Goal: Transaction & Acquisition: Purchase product/service

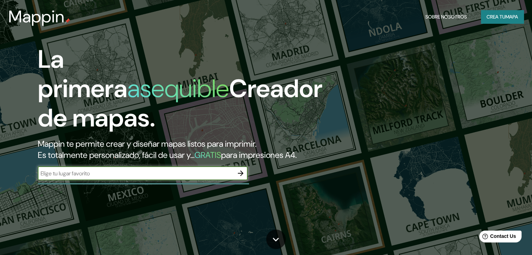
click at [225, 178] on input "text" at bounding box center [136, 174] width 196 height 8
type input "YUCATAN"
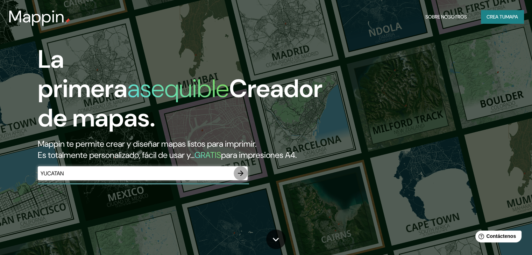
click at [240, 176] on icon "button" at bounding box center [241, 174] width 6 height 6
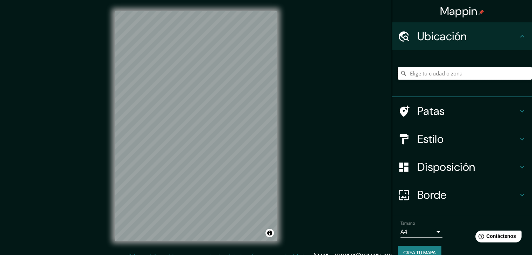
click at [488, 73] on input "Elige tu ciudad o zona" at bounding box center [464, 73] width 134 height 13
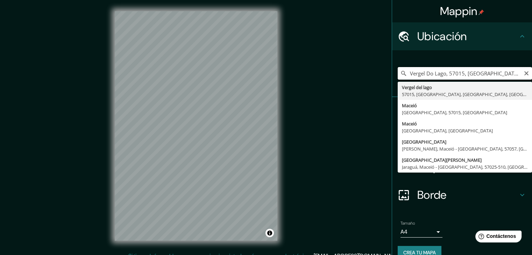
click at [408, 72] on input "Vergel Do Lago, 57015, [GEOGRAPHIC_DATA], [GEOGRAPHIC_DATA], [GEOGRAPHIC_DATA]" at bounding box center [464, 73] width 134 height 13
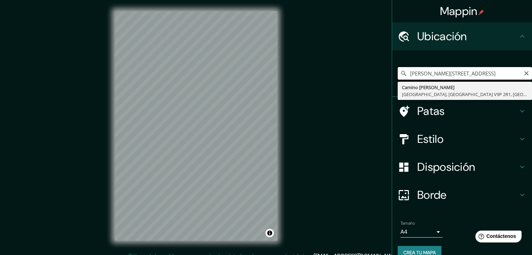
scroll to position [0, 36]
drag, startPoint x: 408, startPoint y: 74, endPoint x: 537, endPoint y: 81, distance: 129.2
click at [531, 81] on html "Mappin [GEOGRAPHIC_DATA][PERSON_NAME] 2R1, [STREET_ADDRESS][PERSON_NAME] Britán…" at bounding box center [266, 127] width 532 height 255
type input "M"
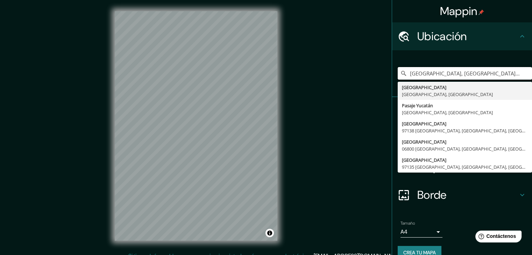
type input "[GEOGRAPHIC_DATA], [GEOGRAPHIC_DATA], [GEOGRAPHIC_DATA]"
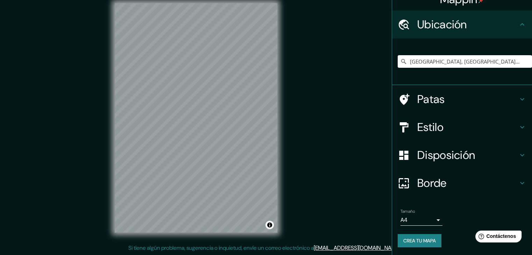
scroll to position [12, 0]
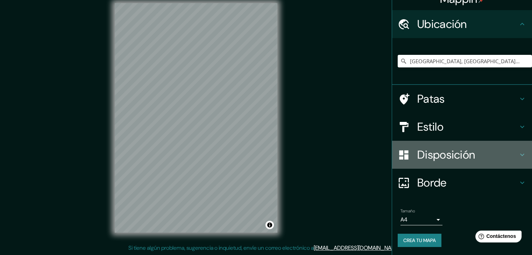
click at [449, 155] on font "Disposición" at bounding box center [446, 155] width 58 height 15
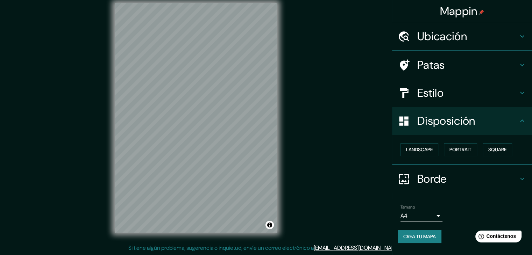
scroll to position [0, 0]
click at [426, 147] on button "Paisaje" at bounding box center [414, 149] width 29 height 13
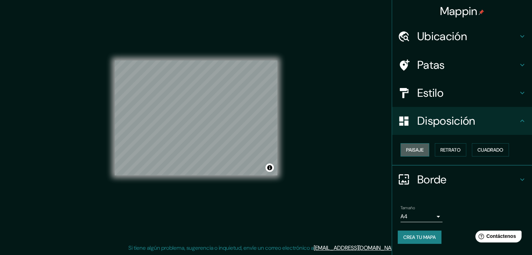
click at [426, 147] on button "Paisaje" at bounding box center [414, 149] width 29 height 13
click at [466, 149] on button "Retrato" at bounding box center [450, 149] width 31 height 13
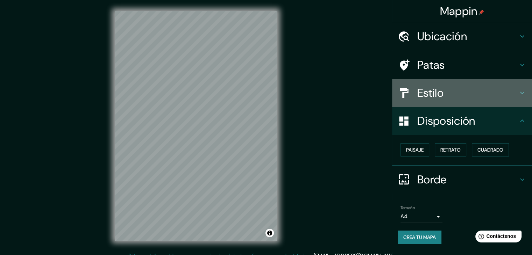
click at [461, 100] on h4 "Estilo" at bounding box center [467, 93] width 101 height 14
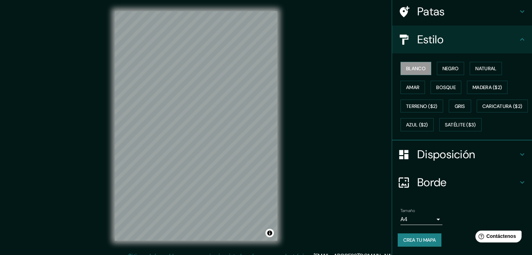
scroll to position [70, 0]
click at [445, 123] on font "Satélite ($3)" at bounding box center [460, 125] width 31 height 6
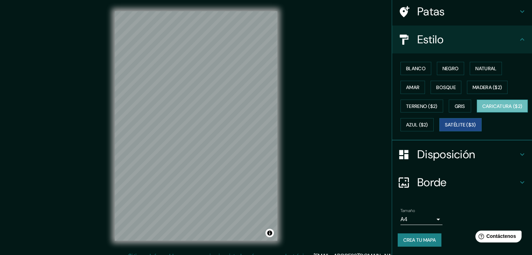
click at [482, 106] on font "Caricatura ($2)" at bounding box center [502, 106] width 40 height 6
click at [428, 122] on font "Azul ($2)" at bounding box center [417, 125] width 22 height 6
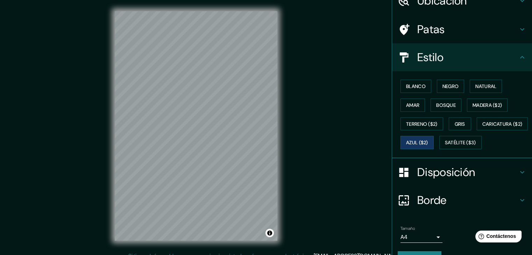
scroll to position [35, 0]
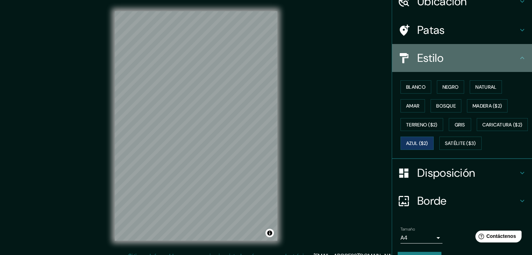
click at [472, 67] on div "Estilo" at bounding box center [462, 58] width 140 height 28
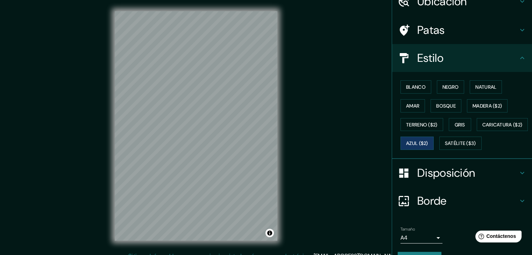
scroll to position [0, 0]
click at [442, 82] on font "Negro" at bounding box center [450, 86] width 16 height 9
click at [411, 90] on font "Blanco" at bounding box center [416, 86] width 20 height 9
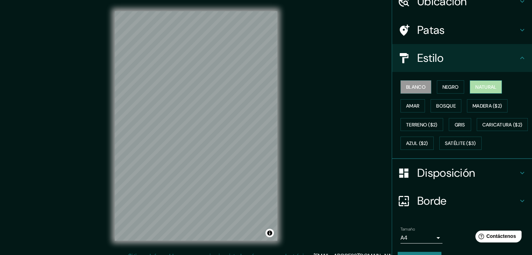
click at [484, 88] on font "Natural" at bounding box center [485, 87] width 21 height 6
click at [409, 108] on font "Amar" at bounding box center [412, 105] width 13 height 9
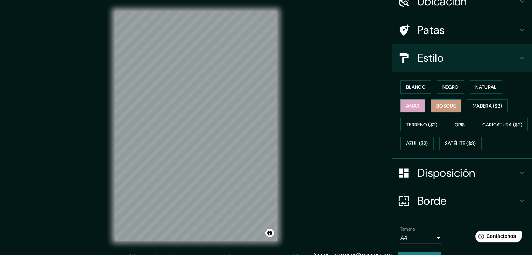
click at [436, 108] on font "Bosque" at bounding box center [446, 106] width 20 height 6
click at [408, 110] on button "Amar" at bounding box center [412, 105] width 24 height 13
click at [478, 103] on font "Madera ($2)" at bounding box center [486, 106] width 29 height 6
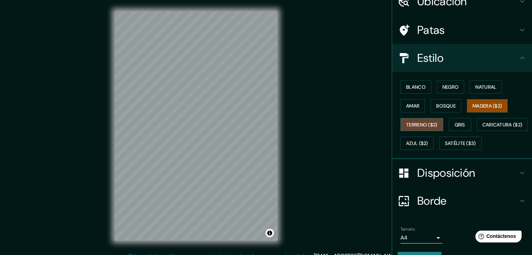
click at [408, 120] on font "Terreno ($2)" at bounding box center [421, 124] width 31 height 9
click at [454, 127] on font "Gris" at bounding box center [459, 125] width 10 height 6
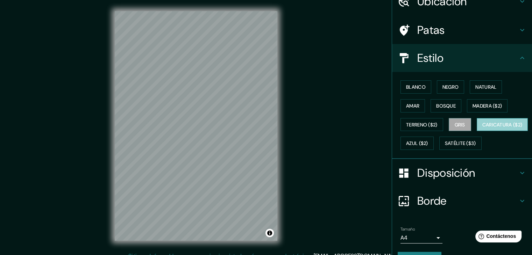
click at [482, 128] on font "Caricatura ($2)" at bounding box center [502, 125] width 40 height 6
click at [473, 134] on div "Blanco Negro Natural Amar Bosque Madera ($2) Terreno ($2) Gris Caricatura ($2) …" at bounding box center [464, 115] width 134 height 75
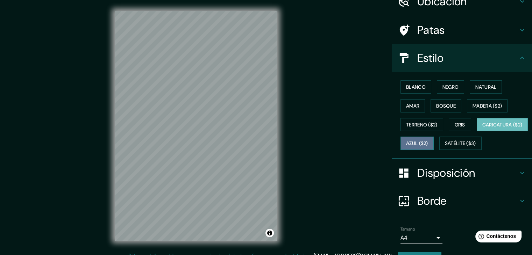
click at [428, 142] on font "Azul ($2)" at bounding box center [417, 144] width 22 height 6
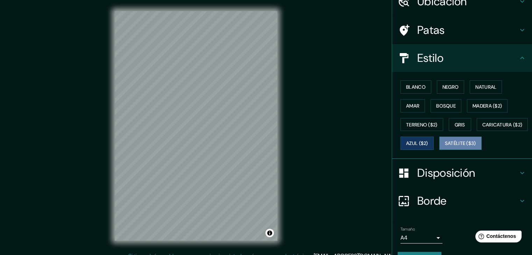
click at [445, 148] on font "Satélite ($3)" at bounding box center [460, 143] width 31 height 9
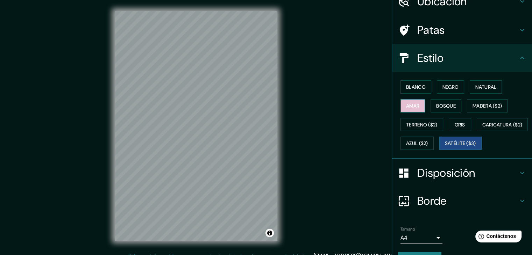
click at [406, 103] on font "Amar" at bounding box center [412, 106] width 13 height 6
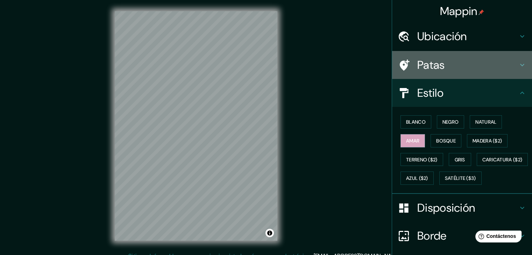
click at [466, 69] on h4 "Patas" at bounding box center [467, 65] width 101 height 14
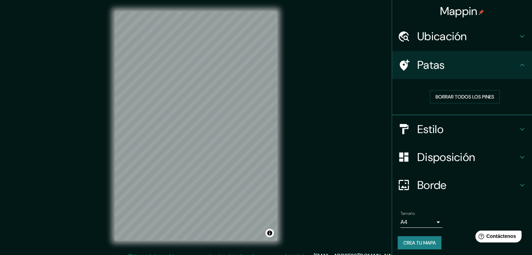
click at [466, 69] on h4 "Patas" at bounding box center [467, 65] width 101 height 14
click at [447, 129] on h4 "Estilo" at bounding box center [467, 129] width 101 height 14
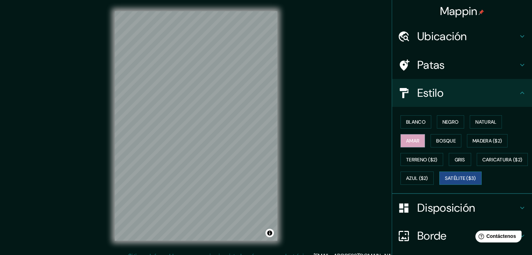
click at [445, 183] on font "Satélite ($3)" at bounding box center [460, 178] width 31 height 9
click at [412, 142] on font "Amar" at bounding box center [412, 141] width 13 height 6
